Goal: Check status: Check status

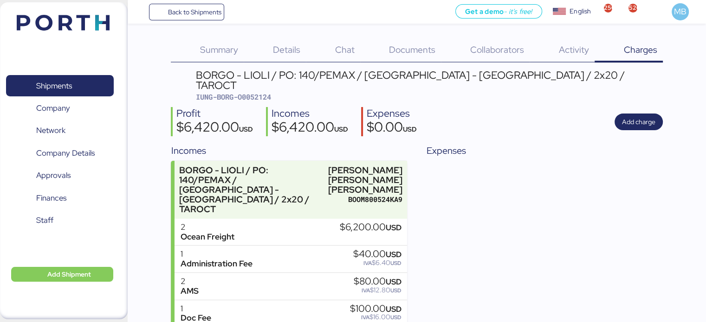
click at [85, 90] on span "Shipments" at bounding box center [60, 85] width 100 height 13
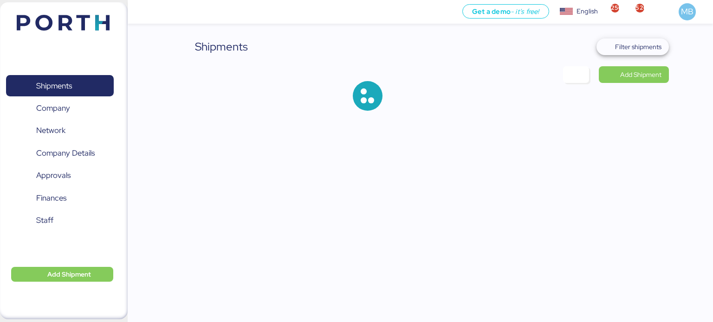
click at [651, 46] on span "Filter shipments" at bounding box center [638, 46] width 46 height 11
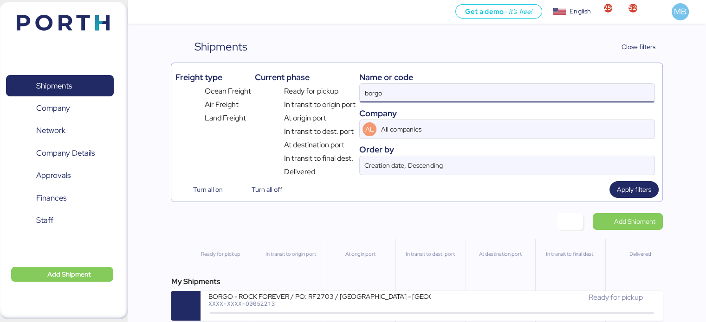
drag, startPoint x: 413, startPoint y: 86, endPoint x: 330, endPoint y: 69, distance: 84.4
click at [330, 69] on div "Freight type Ocean Freight Air Freight Land Freight Current phase Ready for pic…" at bounding box center [416, 122] width 483 height 111
paste input "A0052223"
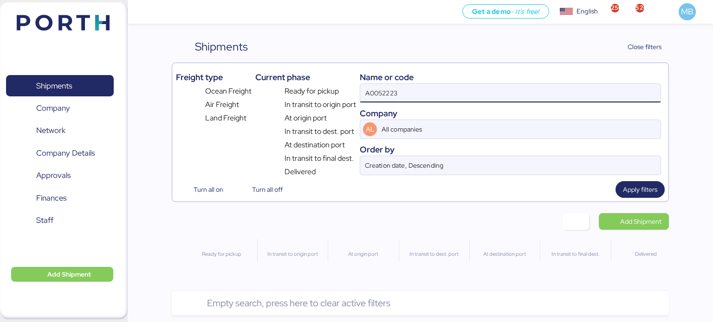
type input "A0052223"
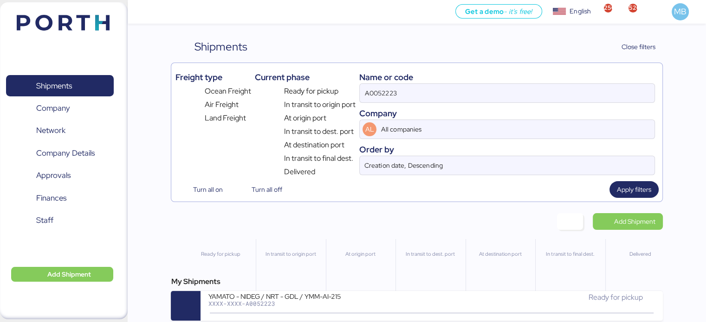
click at [317, 309] on div "YAMATO - NIDEG / NRT - GDL / YMM-AI-215 XXXX-XXXX-A0052223" at bounding box center [320, 302] width 224 height 20
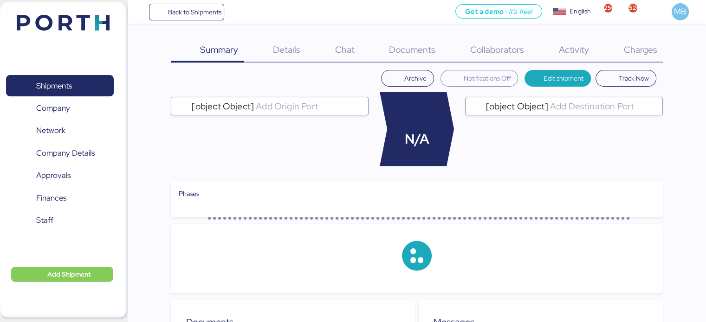
click at [635, 55] on span "Charges" at bounding box center [639, 50] width 33 height 12
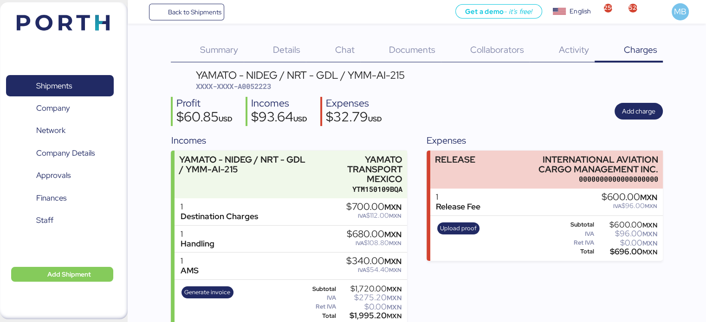
scroll to position [10, 0]
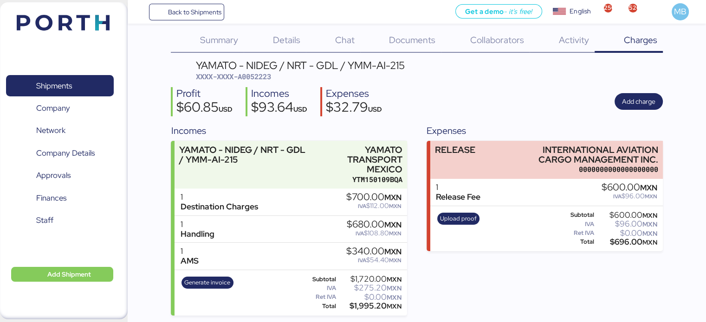
click at [260, 81] on span "XXXX-XXXX-A0052223" at bounding box center [233, 76] width 75 height 9
copy span "A0052223"
